Goal: Information Seeking & Learning: Understand process/instructions

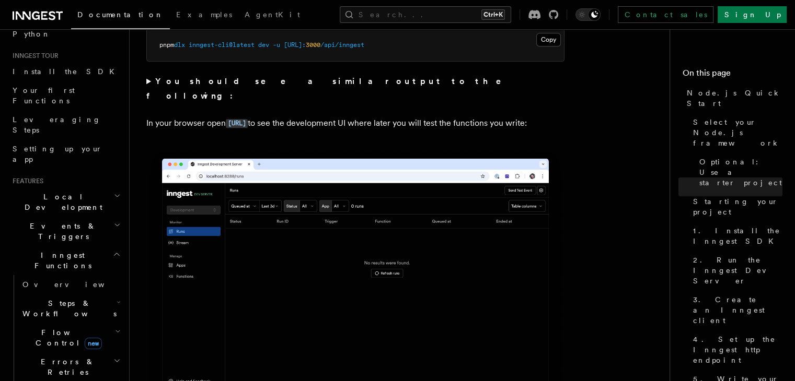
scroll to position [88, 0]
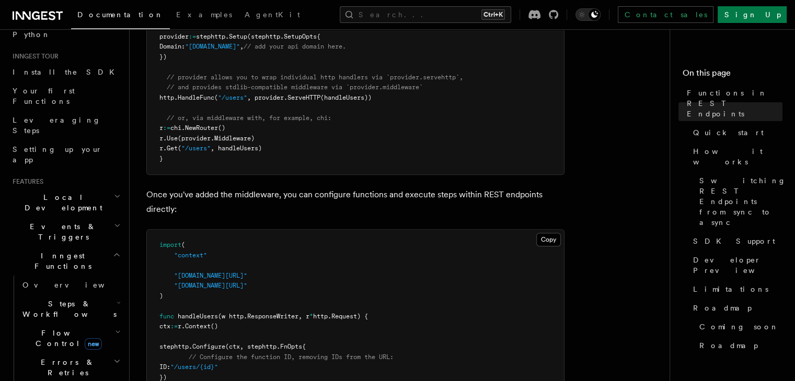
scroll to position [553, 0]
click at [91, 247] on h2 "Inngest Functions" at bounding box center [65, 261] width 114 height 29
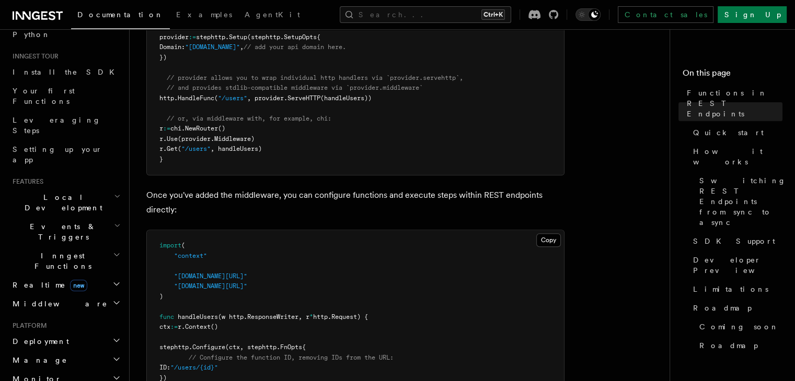
scroll to position [0, 0]
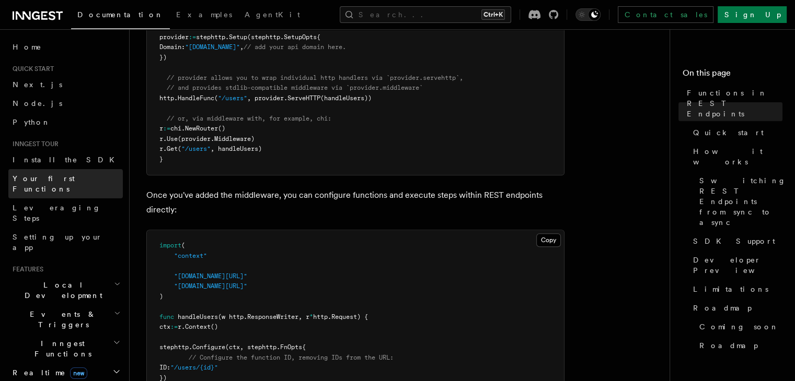
click at [75, 176] on span "Your first Functions" at bounding box center [44, 184] width 62 height 19
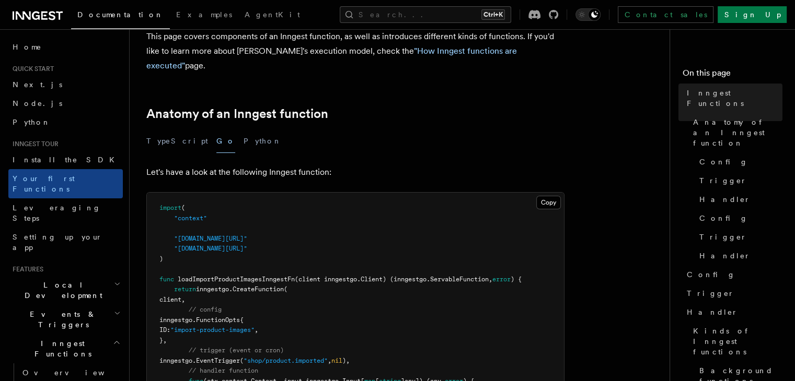
scroll to position [124, 0]
click at [167, 129] on button "TypeScript" at bounding box center [177, 141] width 62 height 24
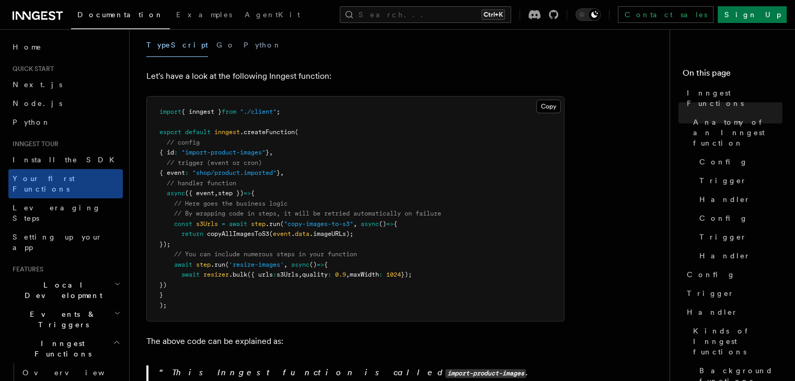
scroll to position [219, 0]
click at [695, 190] on link "Handler" at bounding box center [738, 199] width 87 height 19
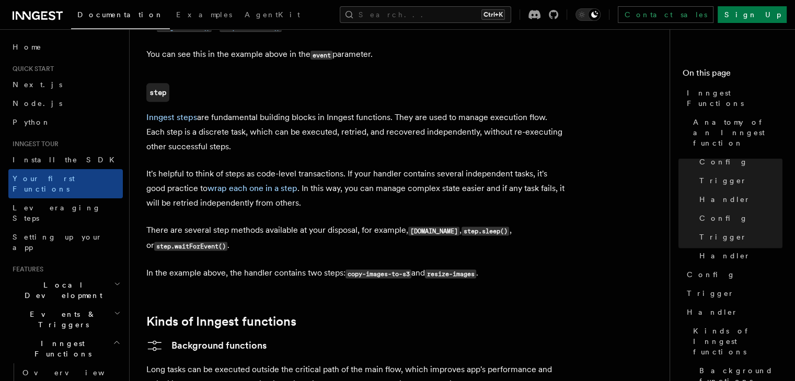
scroll to position [1379, 0]
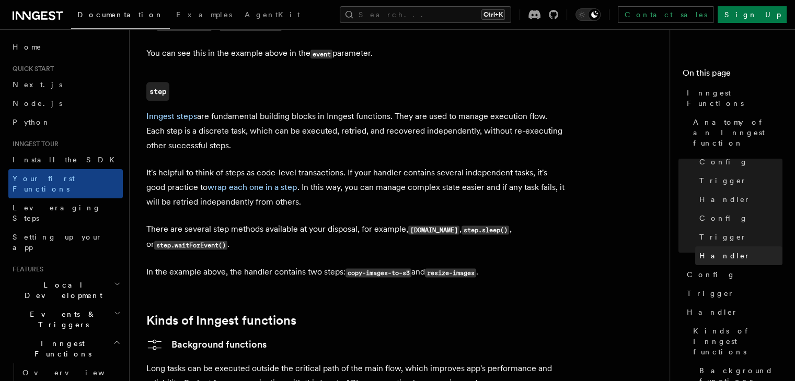
click at [699, 251] on span "Handler" at bounding box center [724, 256] width 51 height 10
click at [468, 265] on p "In the example above, the handler contains two steps: copy-images-to-s3 and res…" at bounding box center [355, 272] width 418 height 15
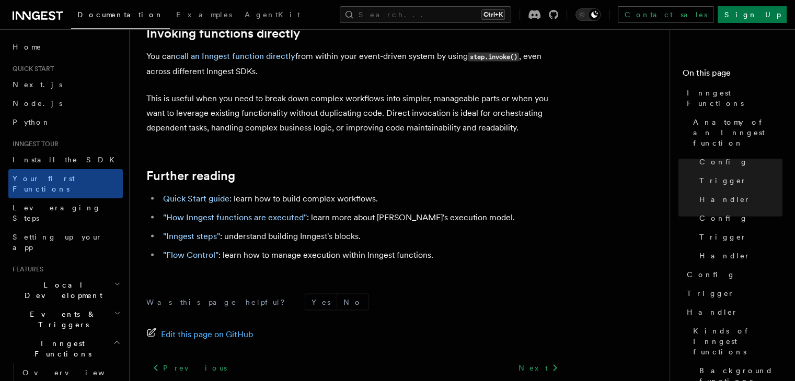
scroll to position [2136, 0]
click at [683, 303] on link "Handler" at bounding box center [733, 312] width 100 height 19
click at [518, 248] on li ""Flow Control" : learn how to manage execution within Inngest functions." at bounding box center [362, 255] width 404 height 15
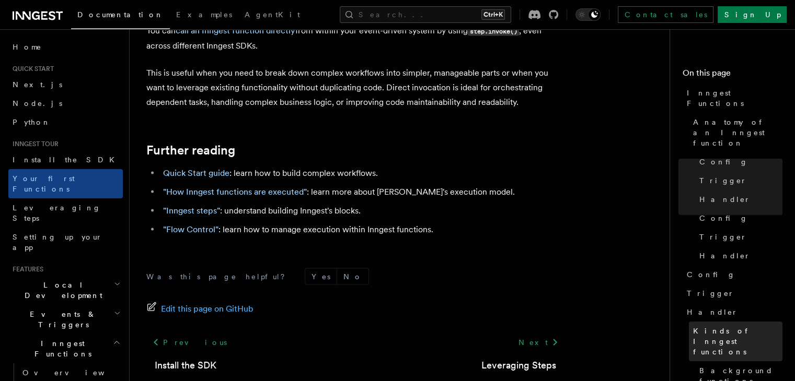
scroll to position [85, 0]
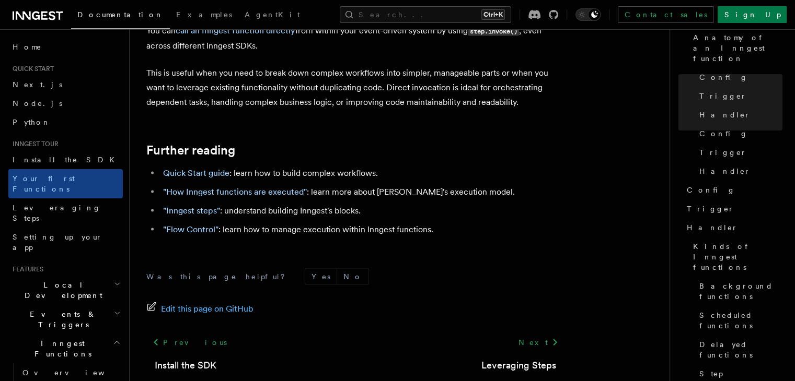
click at [492, 287] on footer "Was this page helpful? Yes No Edit this page on GitHub Previous Install the SDK…" at bounding box center [355, 343] width 418 height 149
click at [46, 103] on link "Node.js" at bounding box center [65, 103] width 114 height 19
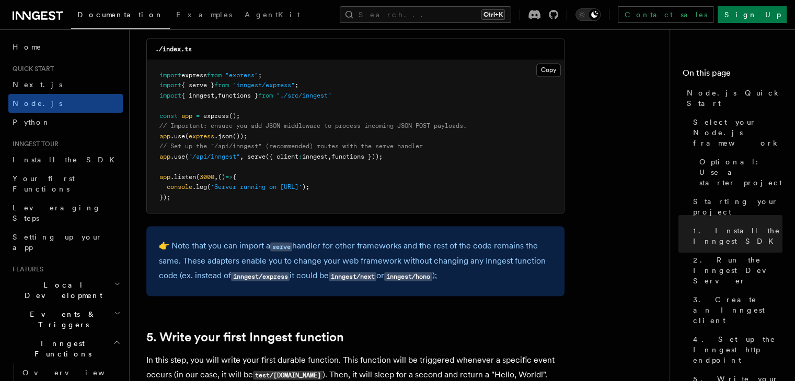
scroll to position [1672, 0]
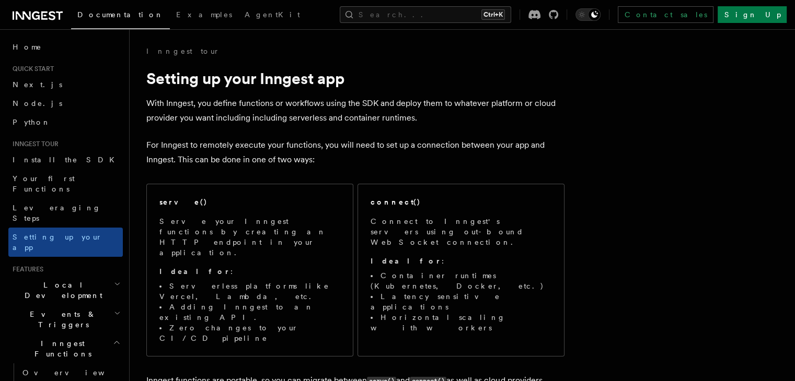
click at [498, 56] on div "Inngest tour" at bounding box center [355, 51] width 418 height 10
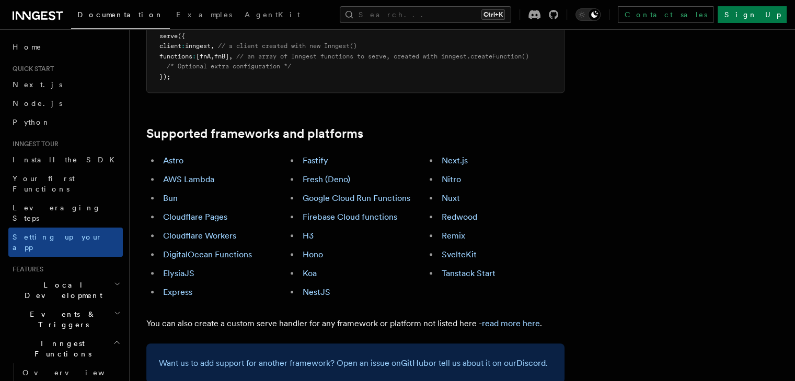
scroll to position [562, 0]
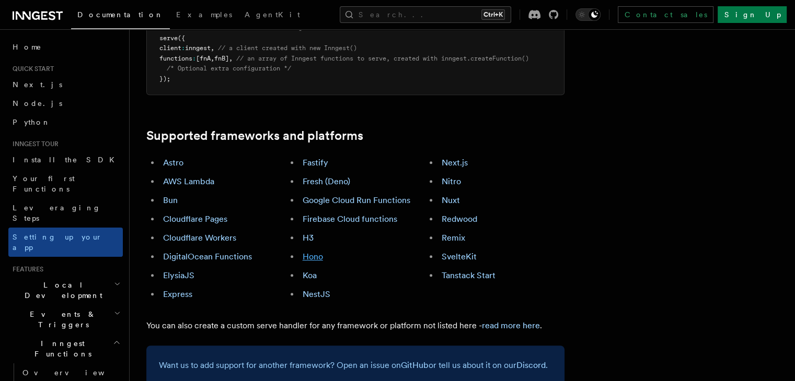
click at [323, 252] on link "Hono" at bounding box center [313, 257] width 20 height 10
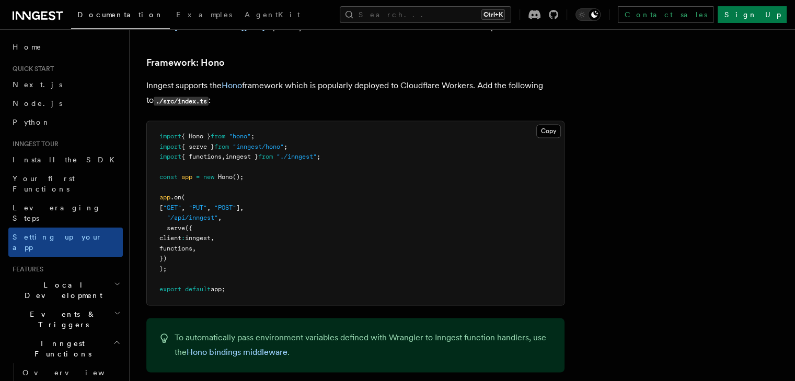
scroll to position [5510, 0]
click at [319, 233] on pre "import { Hono } from "hono" ; import { serve } from "inngest/hono" ; import { f…" at bounding box center [355, 215] width 417 height 184
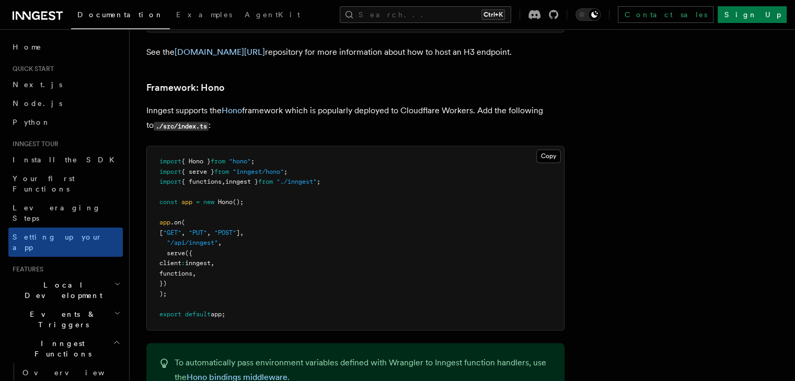
scroll to position [5466, 0]
